Goal: Transaction & Acquisition: Purchase product/service

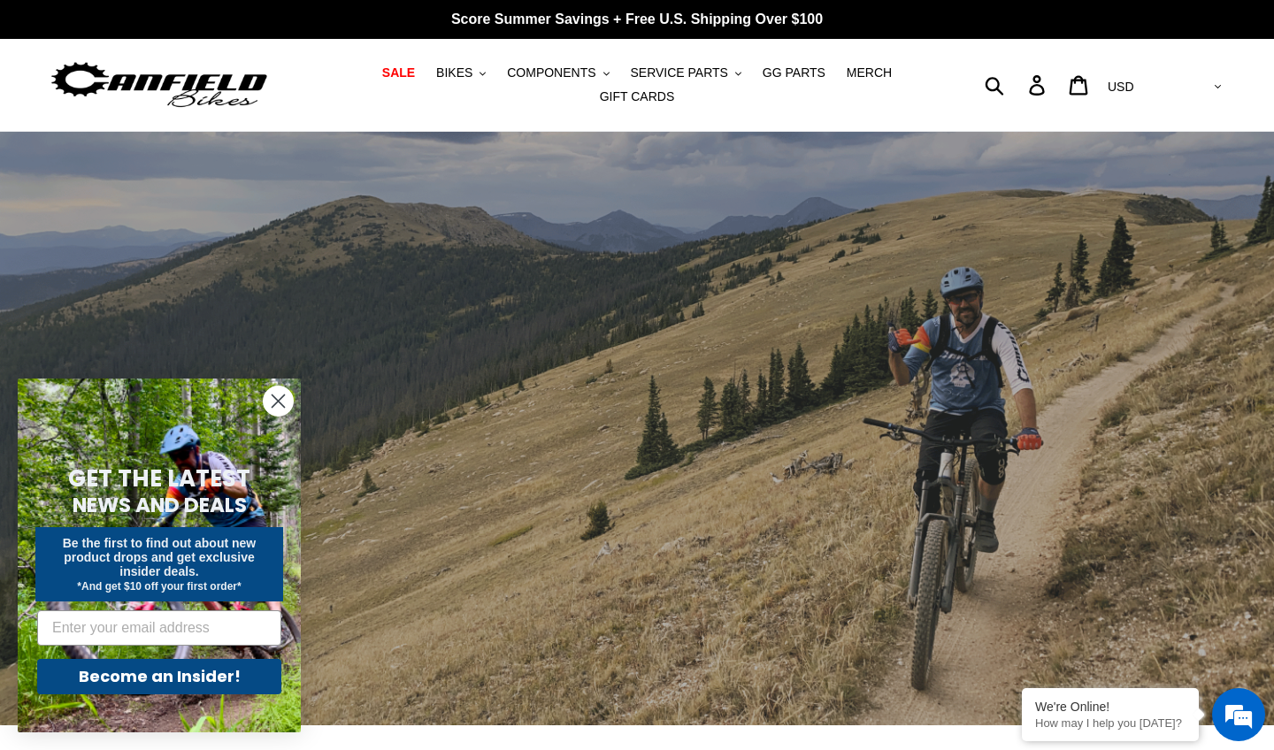
click at [280, 397] on circle "Close dialog" at bounding box center [278, 401] width 29 height 29
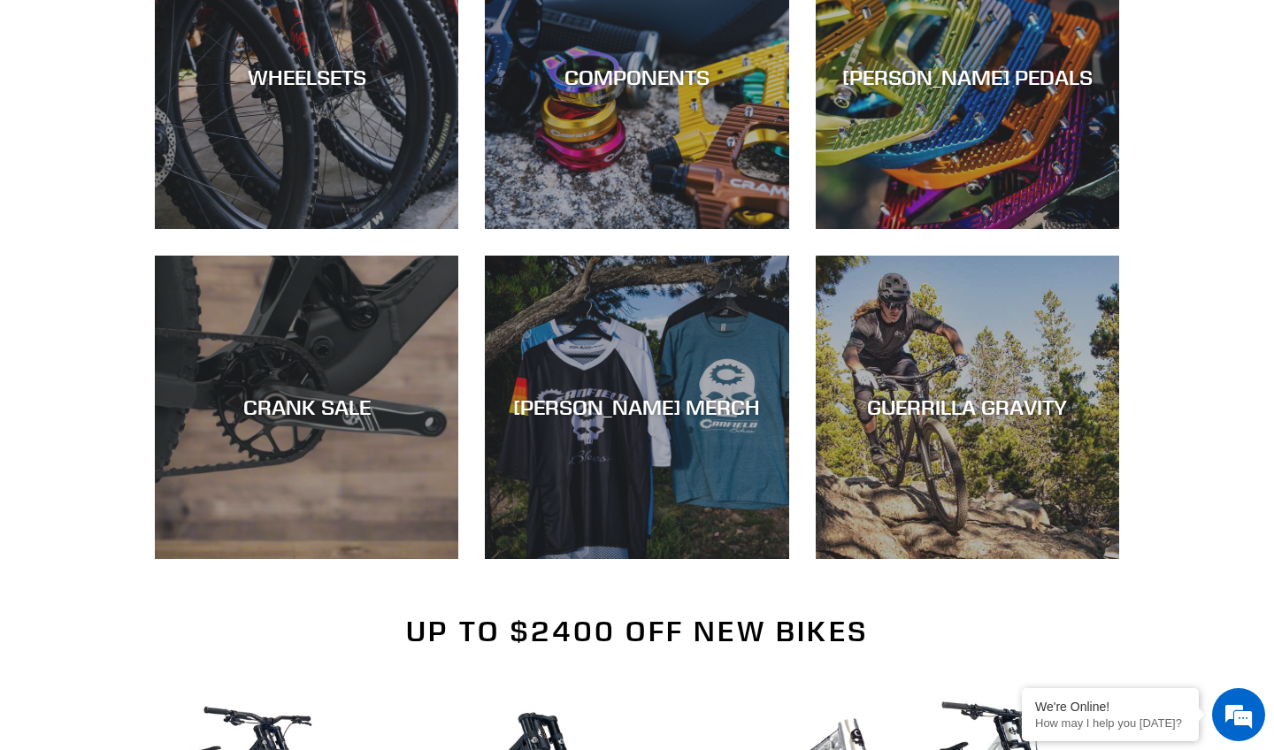
scroll to position [1179, 0]
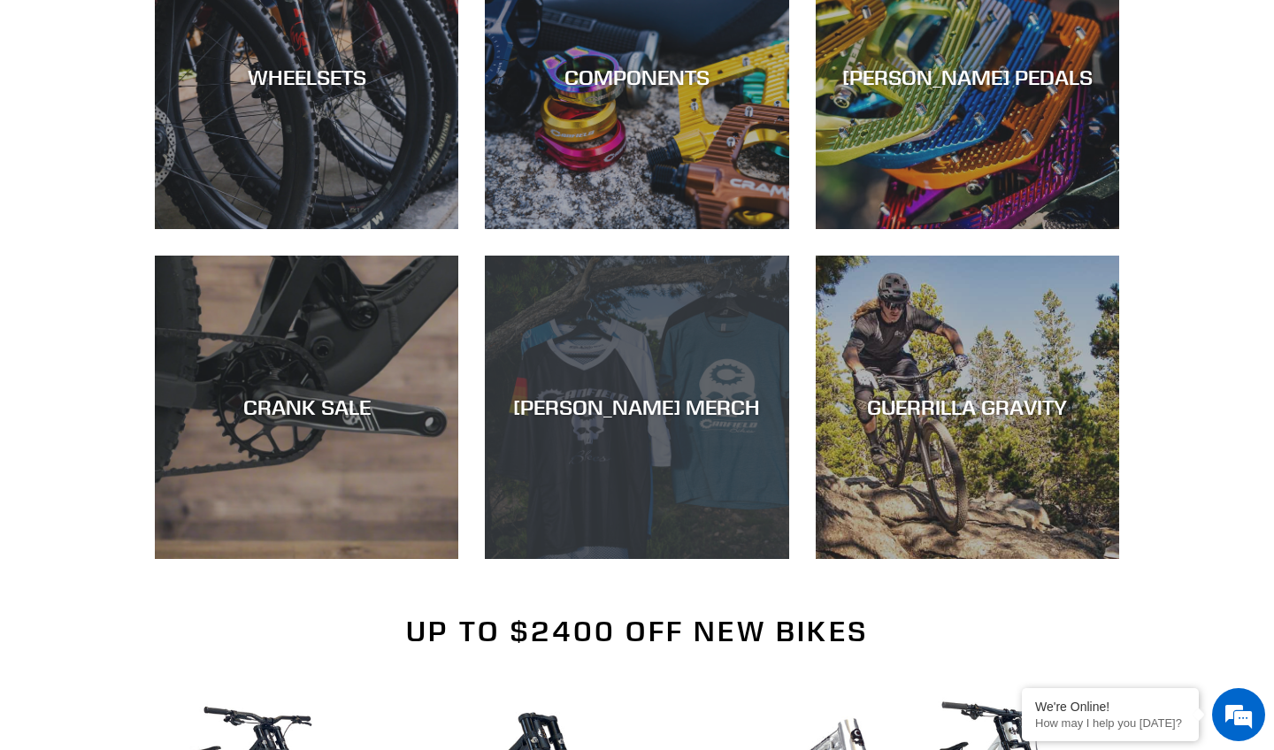
click at [634, 559] on div "[PERSON_NAME] MERCH" at bounding box center [636, 559] width 303 height 0
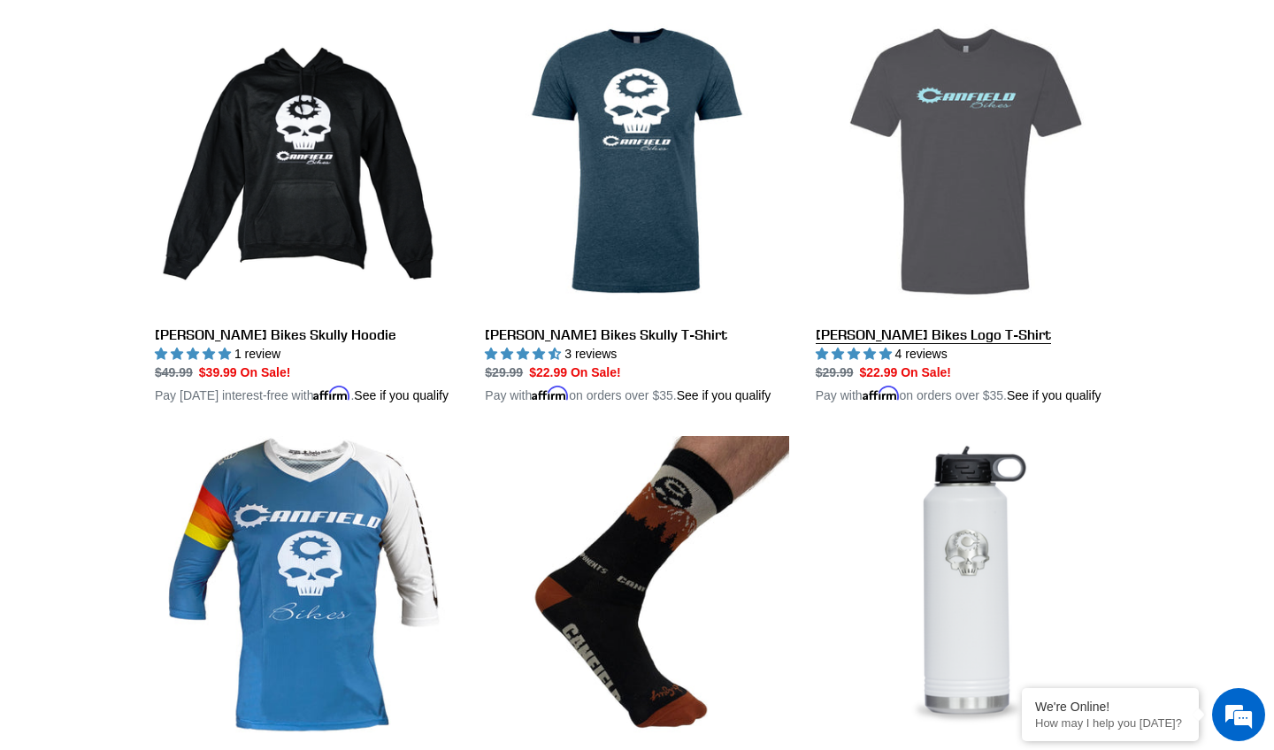
click at [984, 194] on link "[PERSON_NAME] Bikes Logo T-Shirt" at bounding box center [967, 208] width 303 height 396
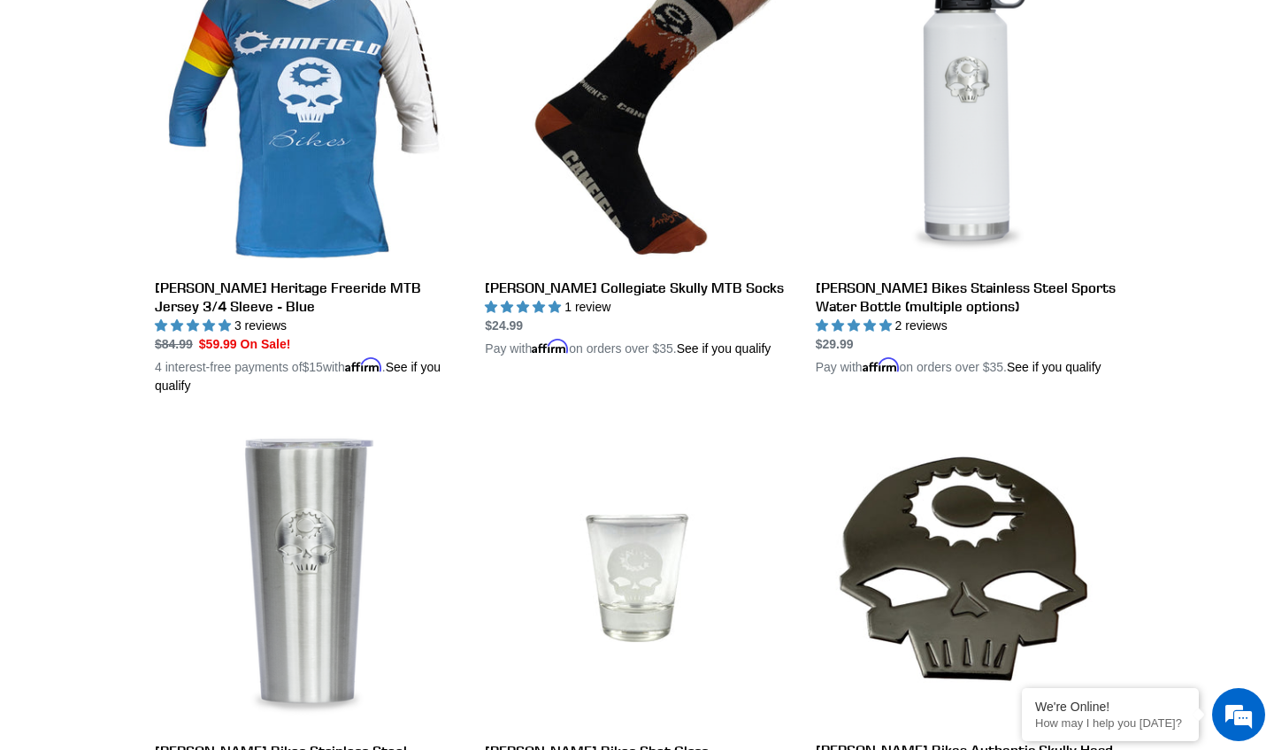
scroll to position [1025, 0]
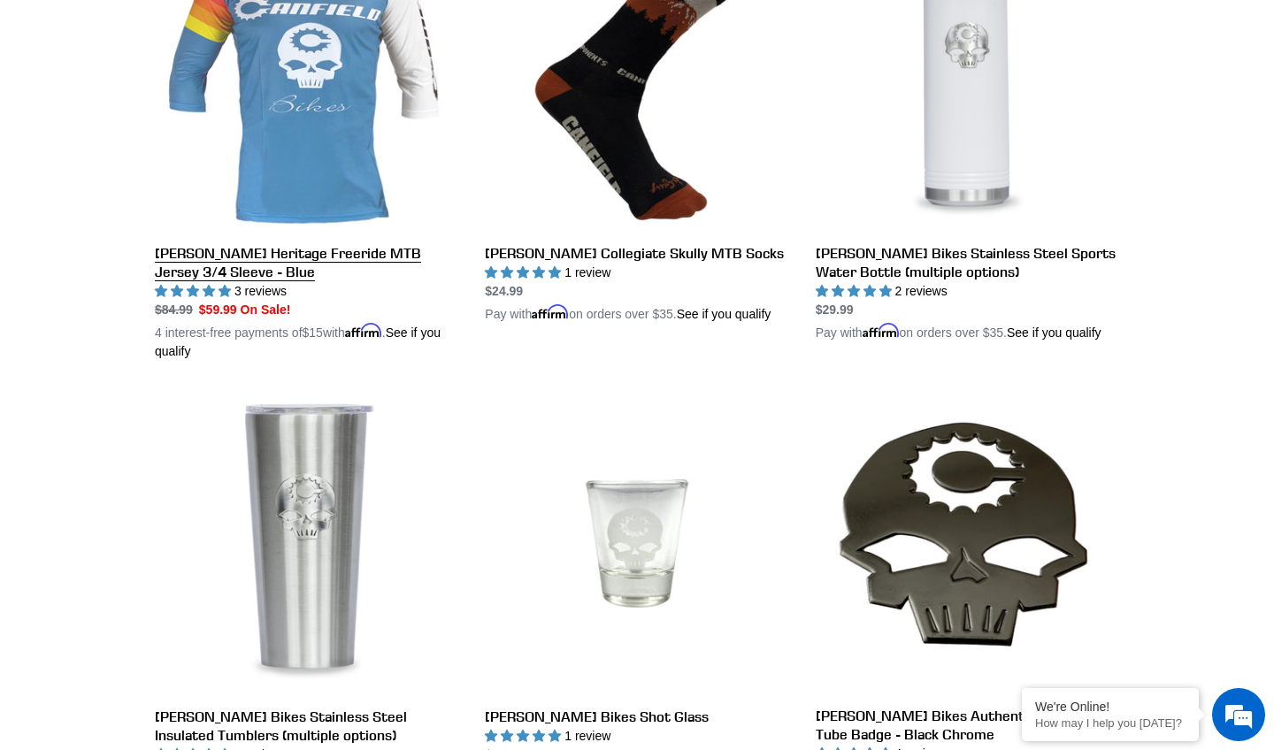
click at [326, 157] on link "[PERSON_NAME] Heritage Freeride MTB Jersey 3/4 Sleeve - Blue" at bounding box center [306, 144] width 303 height 433
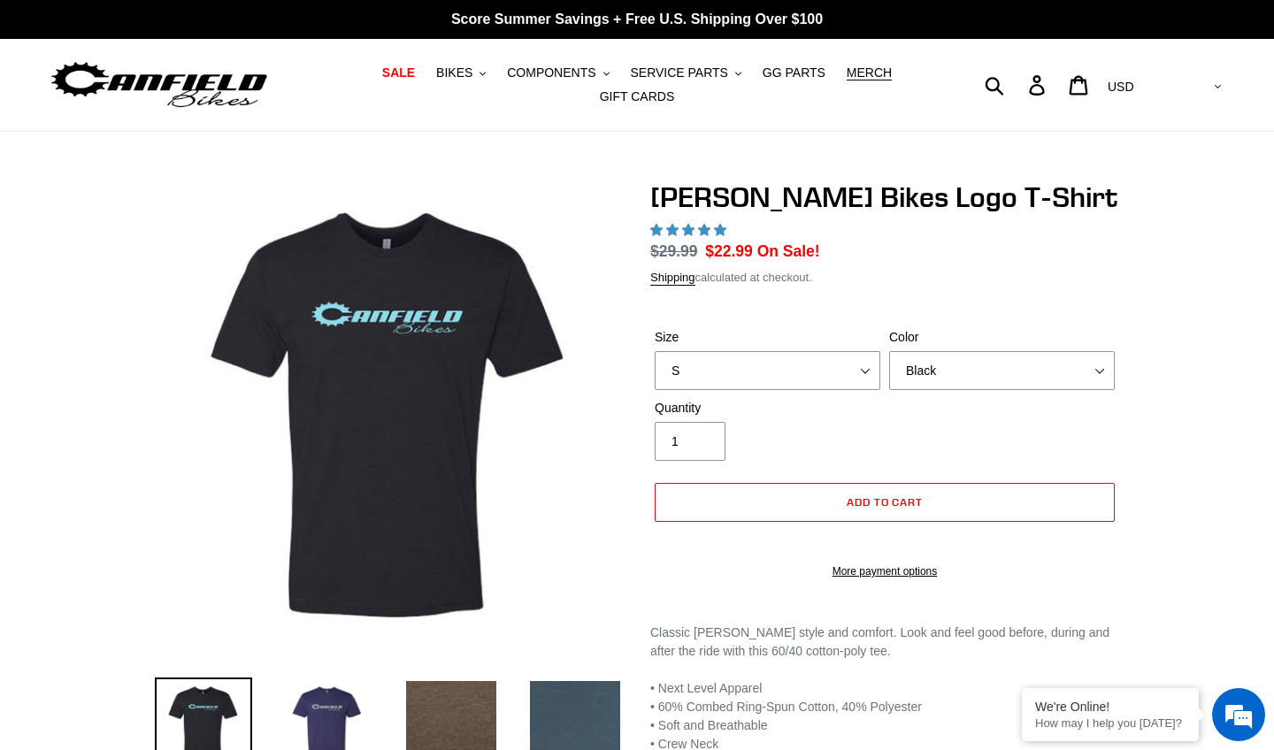
select select "highest-rating"
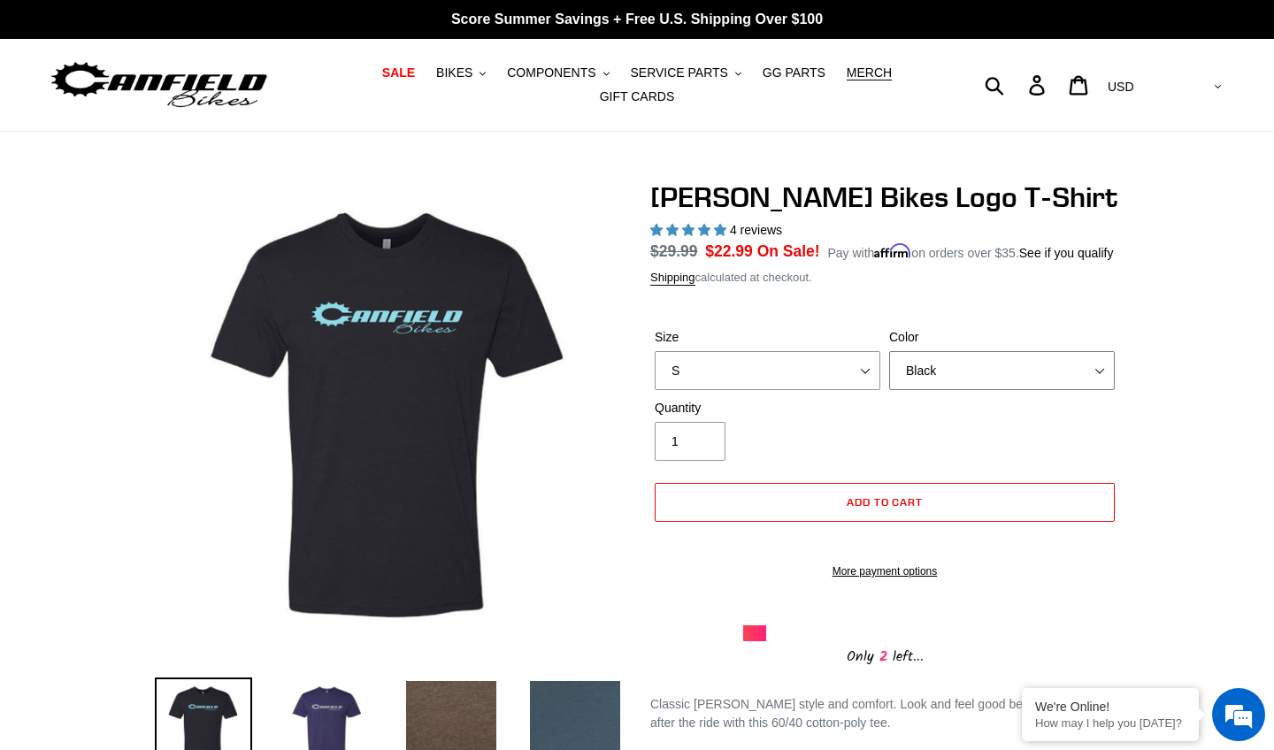
select select "Storm Blue"
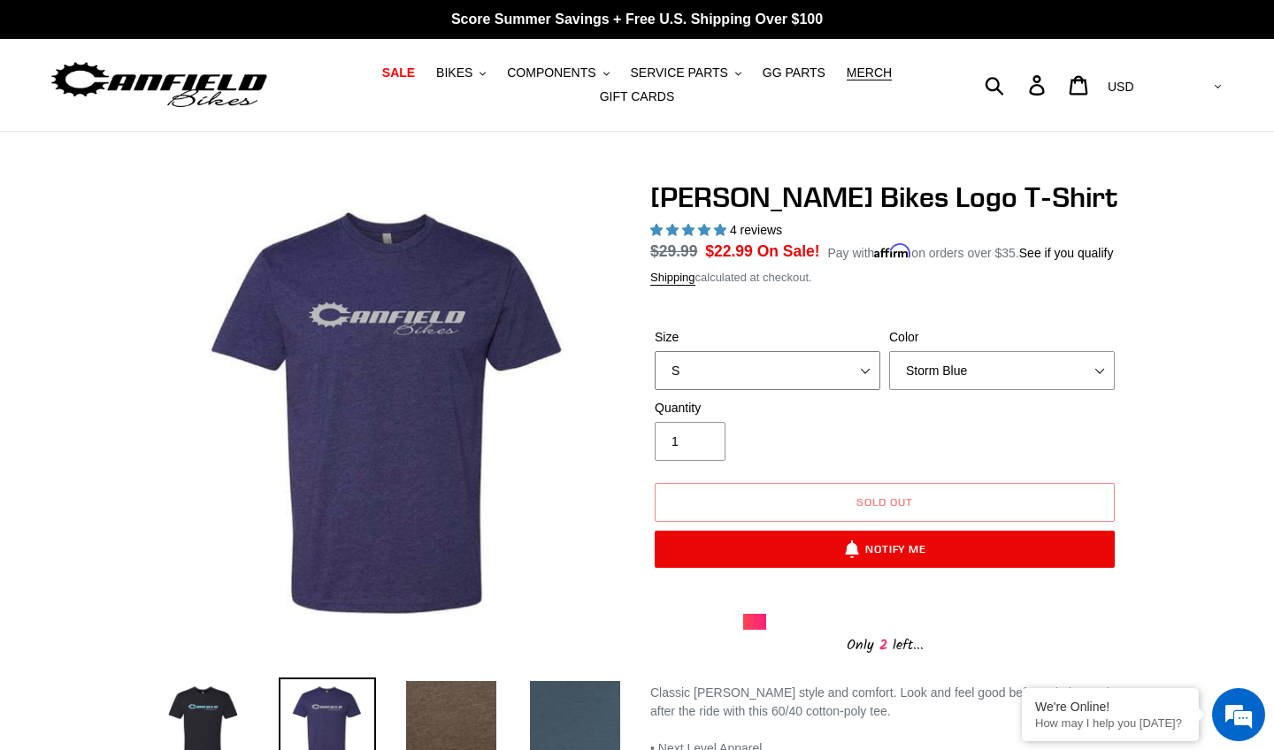
select select "XL pre-order ETA 9/20/25"
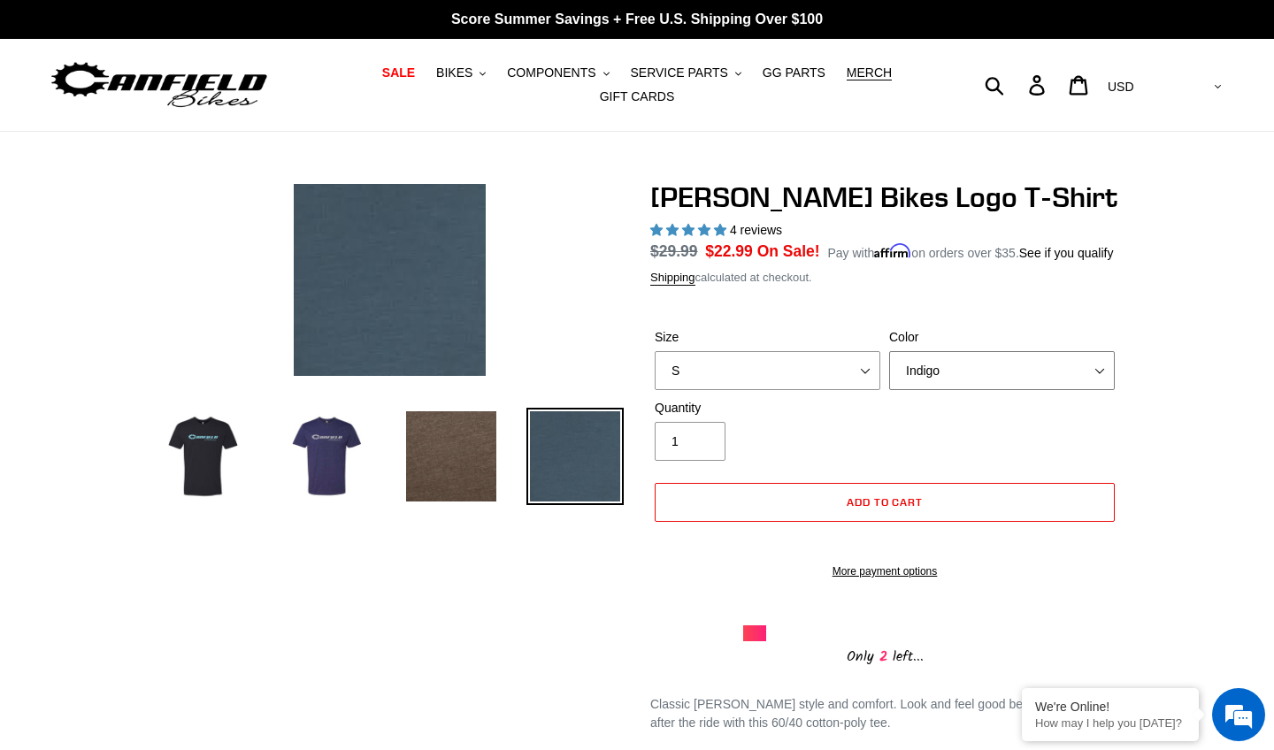
select select "Storm Blue"
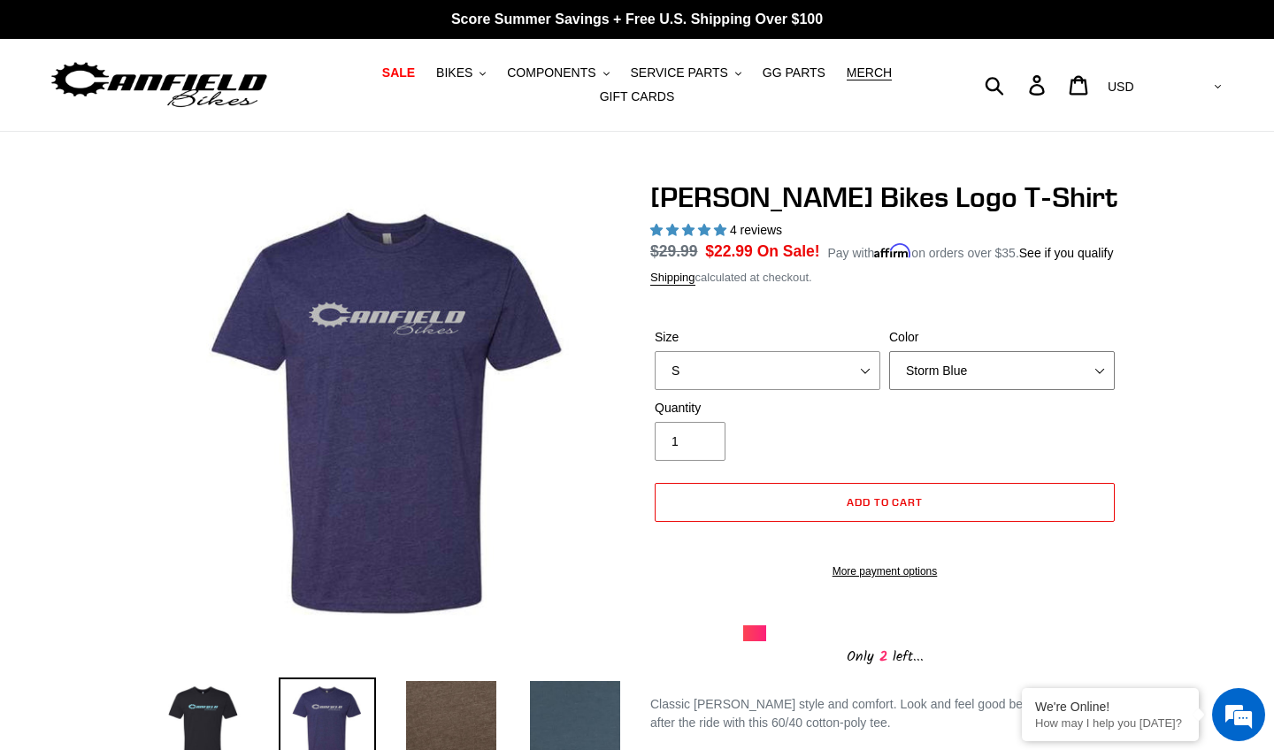
scroll to position [4, 0]
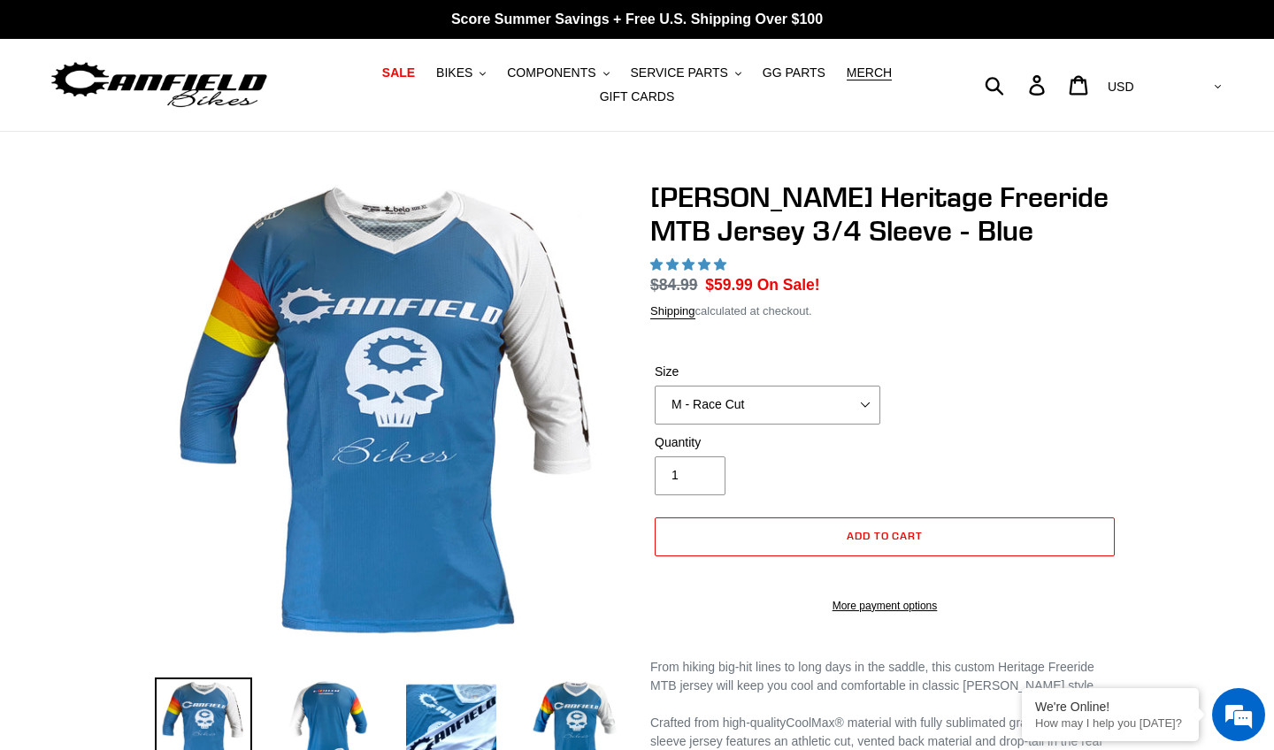
select select "highest-rating"
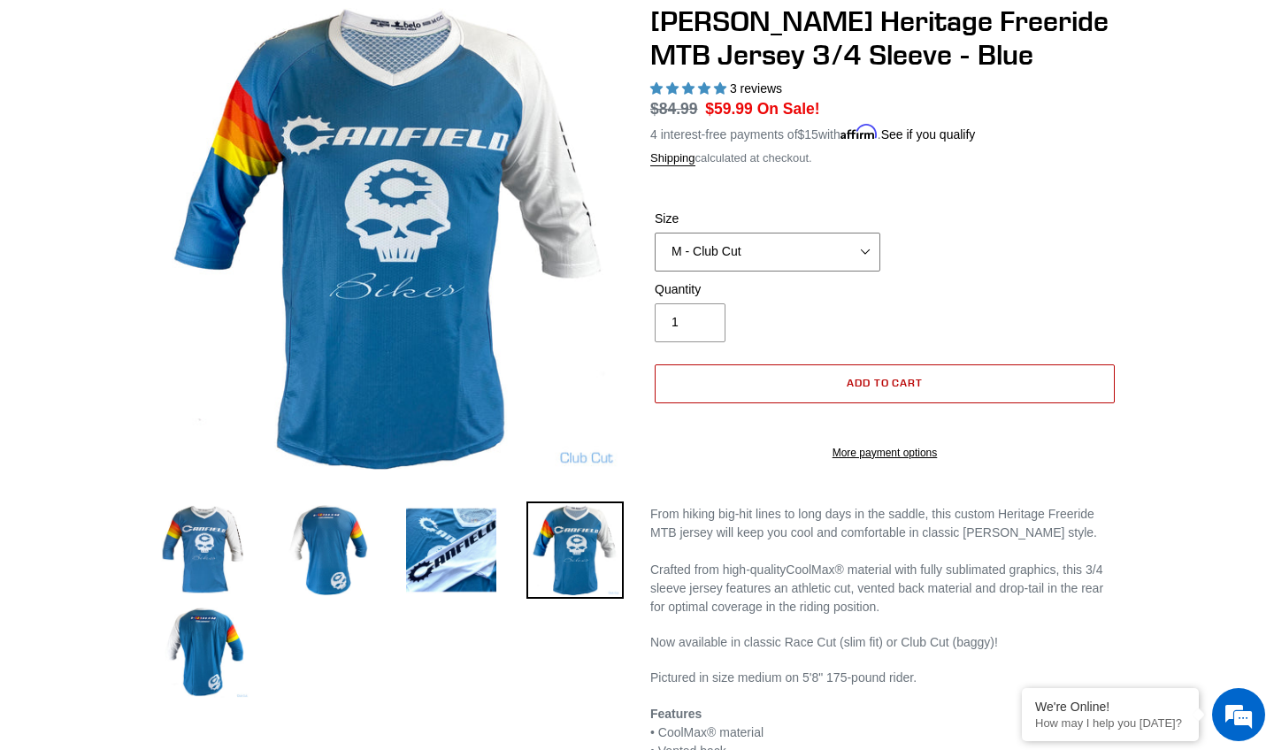
scroll to position [181, 0]
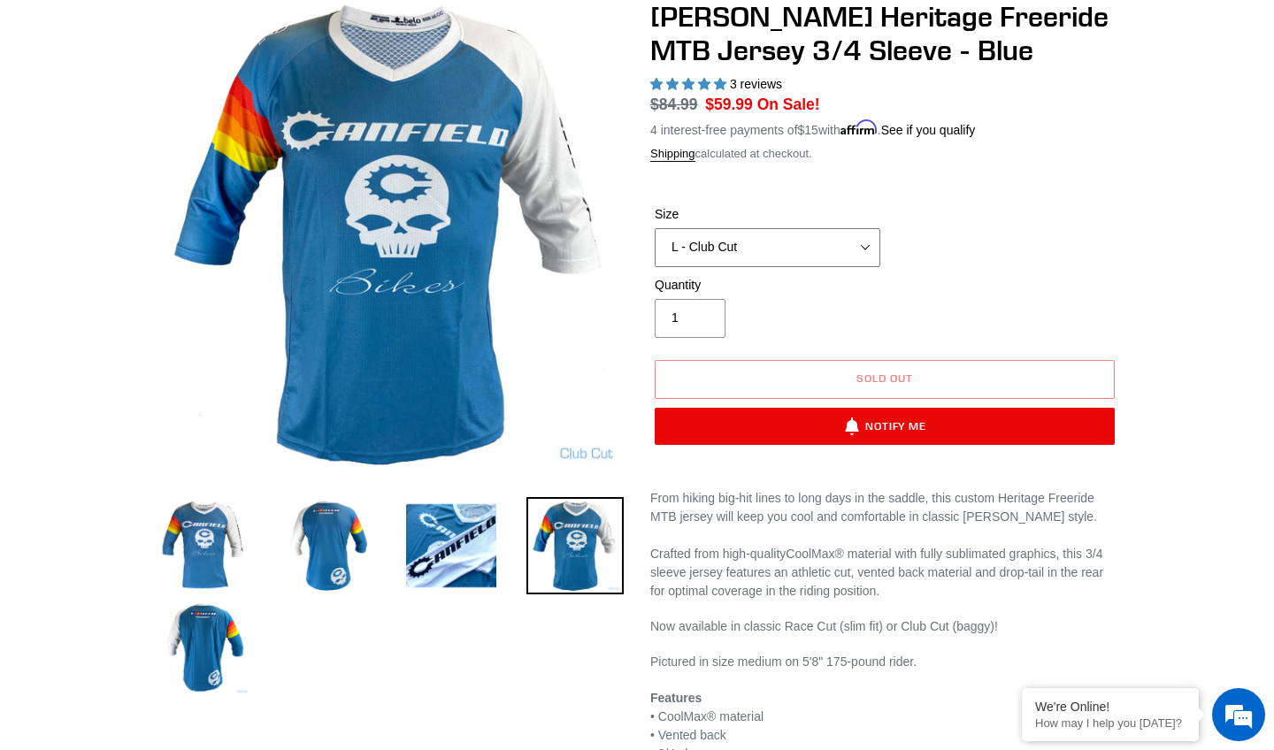
select select "L - Race Cut"
